Goal: Book appointment/travel/reservation

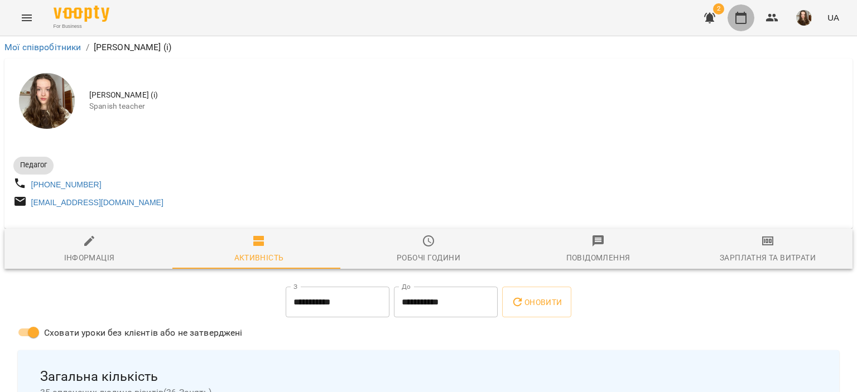
click at [733, 18] on button "button" at bounding box center [740, 17] width 27 height 27
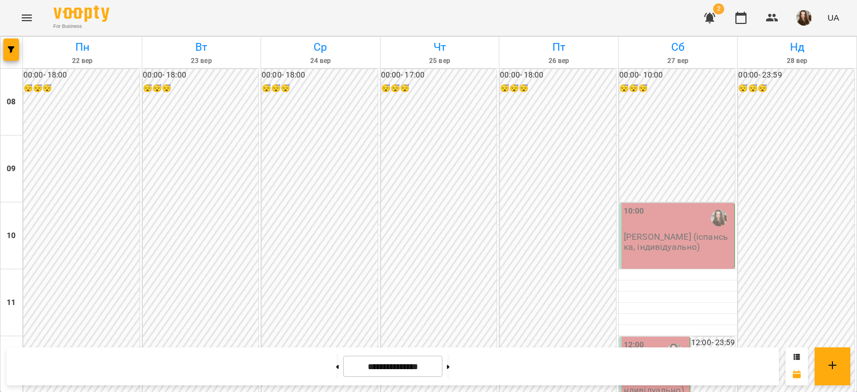
scroll to position [683, 0]
click at [336, 366] on button at bounding box center [337, 366] width 3 height 25
type input "**********"
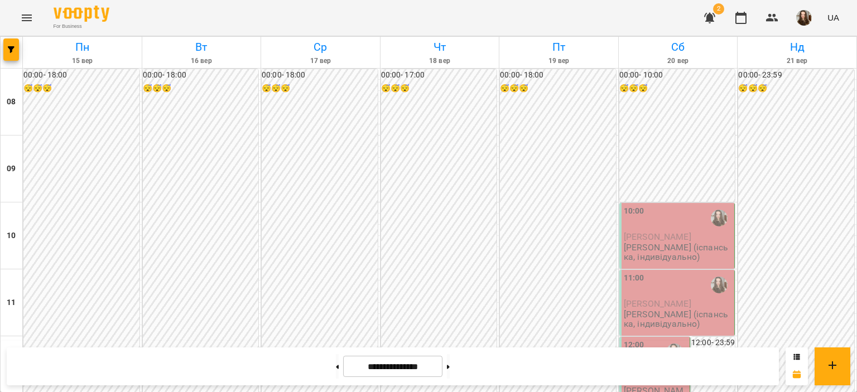
scroll to position [535, 0]
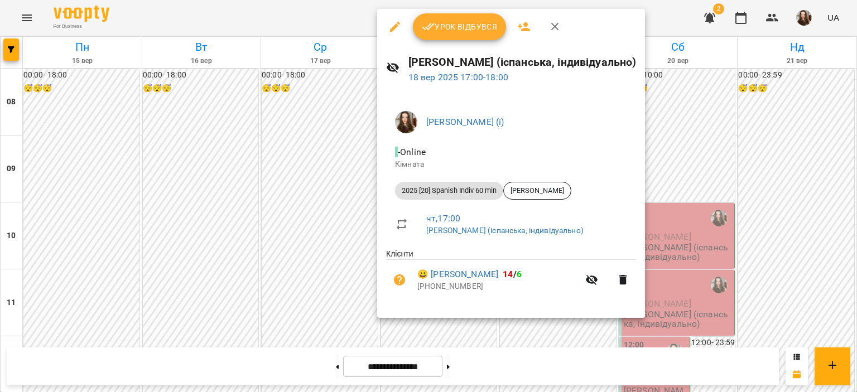
click at [319, 182] on div at bounding box center [428, 196] width 857 height 392
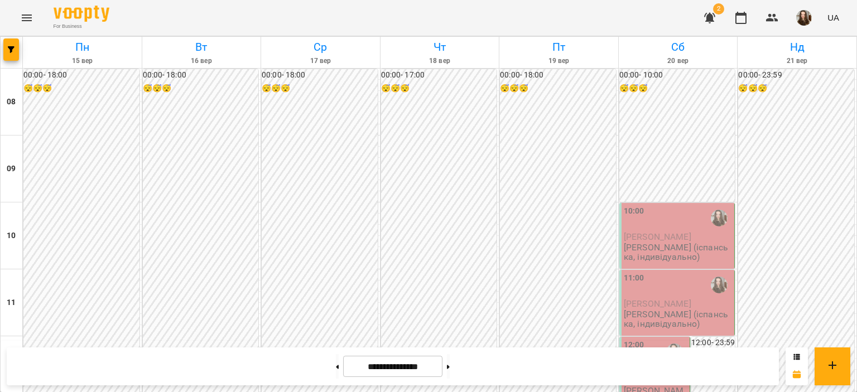
scroll to position [665, 0]
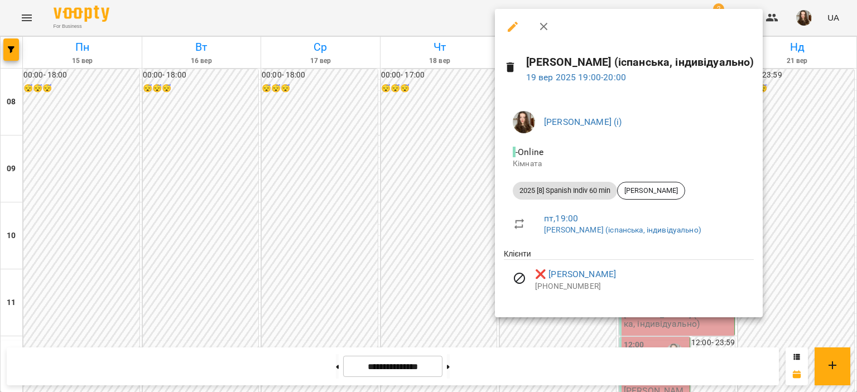
click at [400, 245] on div at bounding box center [428, 196] width 857 height 392
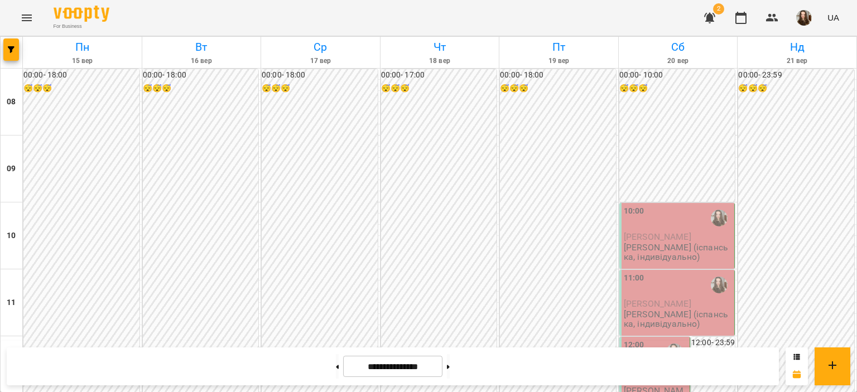
scroll to position [598, 0]
